Goal: Check status: Check status

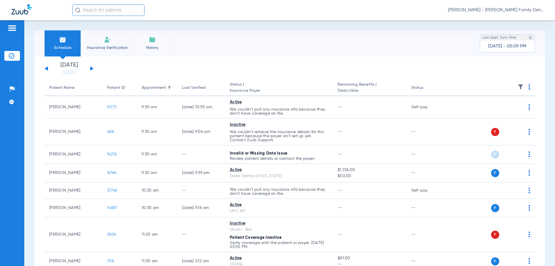
click at [92, 68] on button at bounding box center [91, 68] width 3 height 4
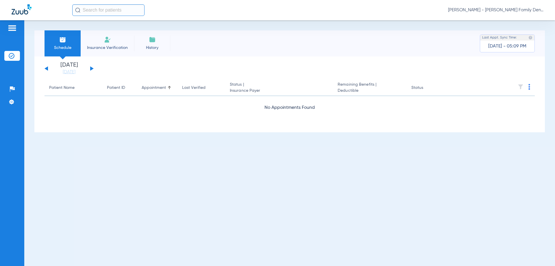
click at [92, 68] on button at bounding box center [91, 68] width 3 height 4
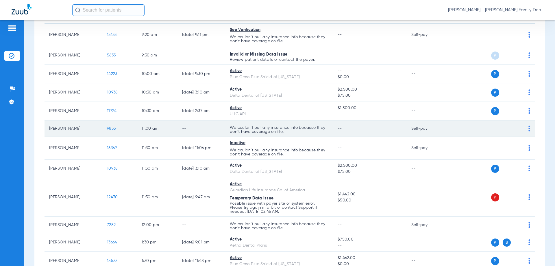
scroll to position [231, 0]
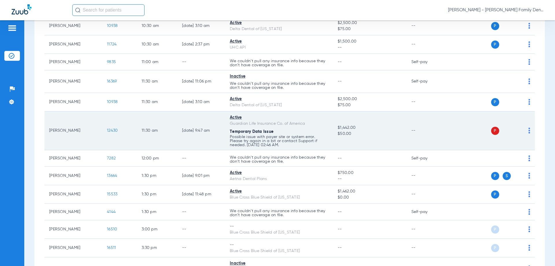
click at [69, 133] on td "Tyler Henson" at bounding box center [74, 130] width 58 height 39
drag, startPoint x: 319, startPoint y: 128, endPoint x: 321, endPoint y: 122, distance: 6.7
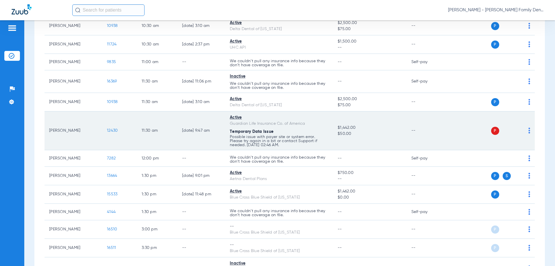
click at [319, 128] on td "Active Guardian Life Insurance Co. of America Temporary Data Issue Possible iss…" at bounding box center [279, 130] width 108 height 39
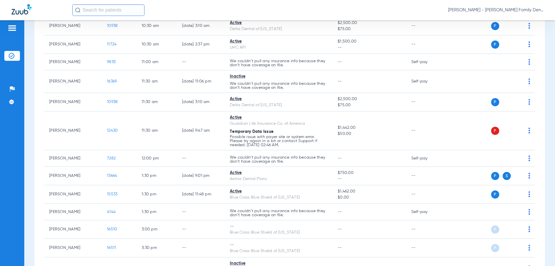
click at [112, 9] on input "text" at bounding box center [108, 10] width 72 height 12
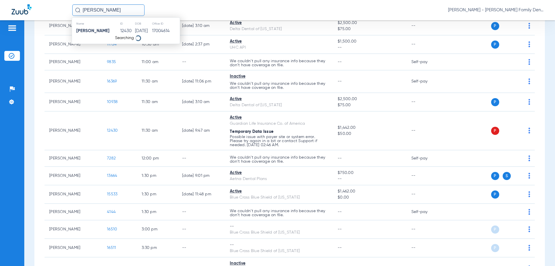
type input "tyler henson"
click at [145, 32] on td "07/24/2007" at bounding box center [143, 31] width 17 height 8
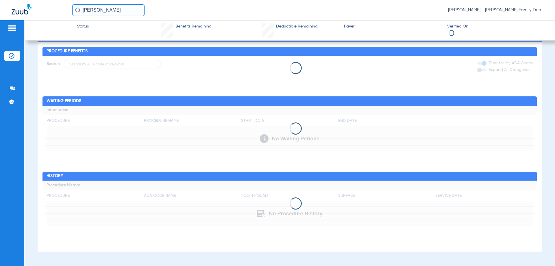
scroll to position [265, 0]
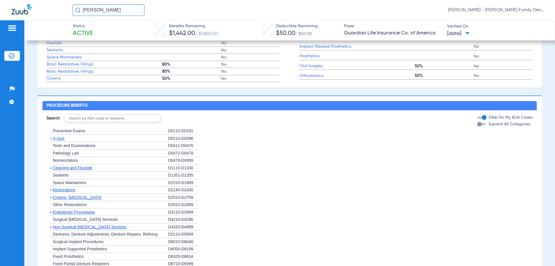
click at [470, 32] on span "04/26/2025" at bounding box center [458, 33] width 22 height 7
click at [490, 30] on div at bounding box center [277, 133] width 555 height 266
click at [470, 32] on span at bounding box center [468, 33] width 4 height 3
click at [508, 27] on div at bounding box center [277, 133] width 555 height 266
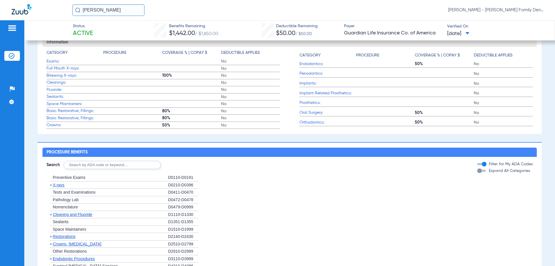
scroll to position [236, 0]
